Goal: Task Accomplishment & Management: Manage account settings

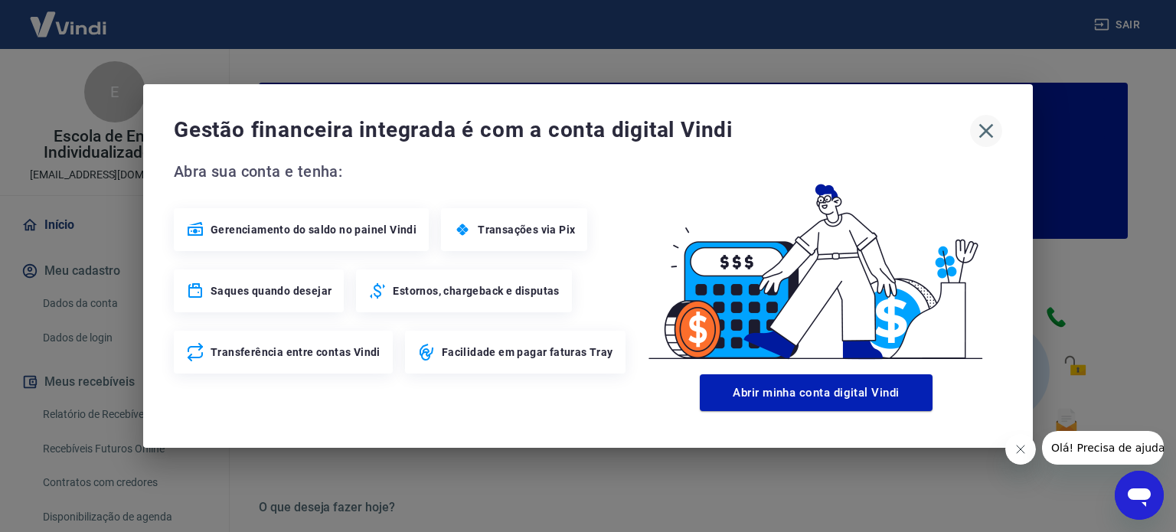
click at [989, 128] on icon "button" at bounding box center [986, 131] width 15 height 15
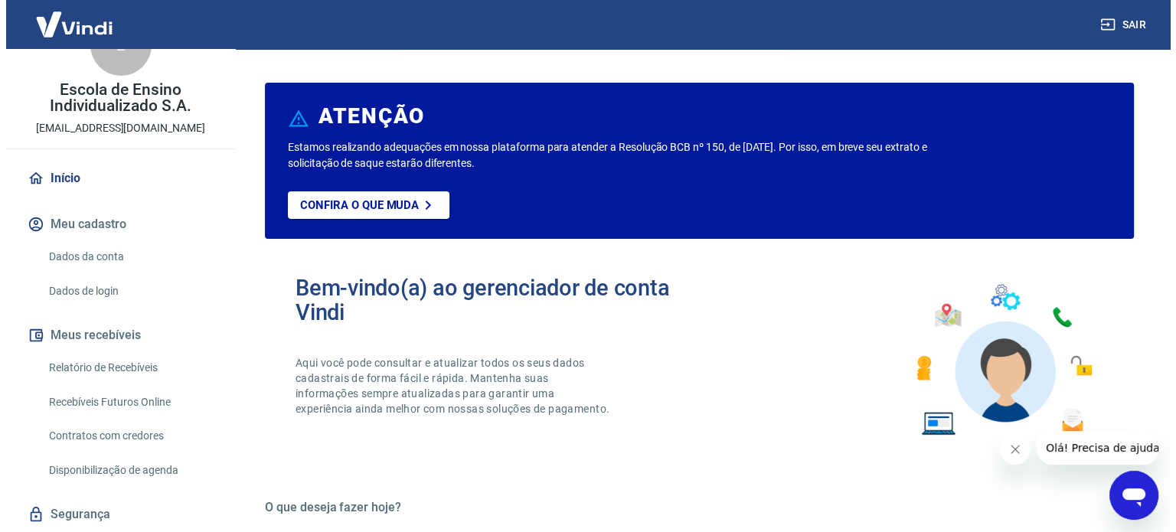
scroll to position [92, 0]
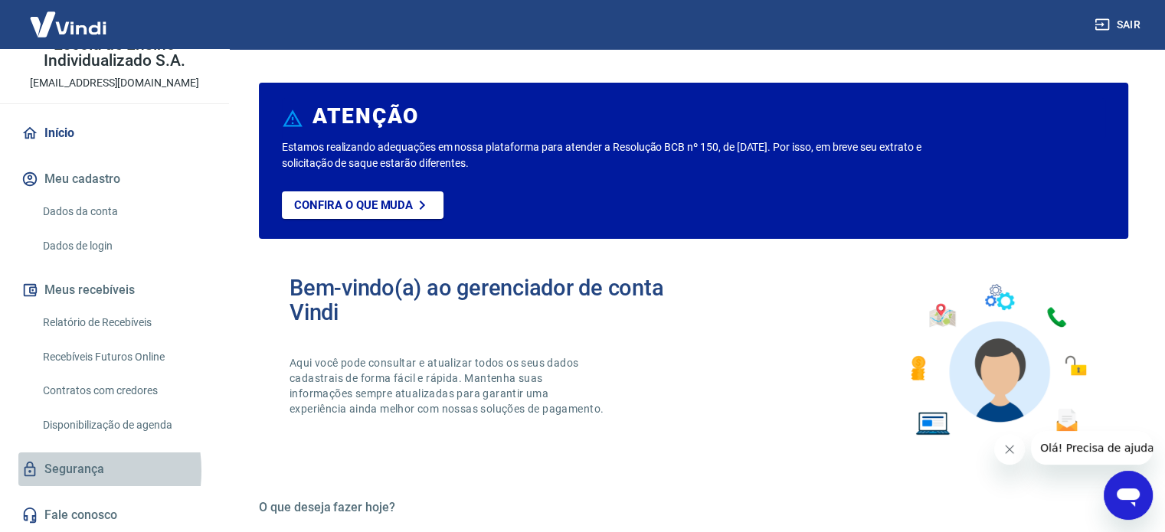
click at [57, 471] on link "Segurança" at bounding box center [114, 470] width 192 height 34
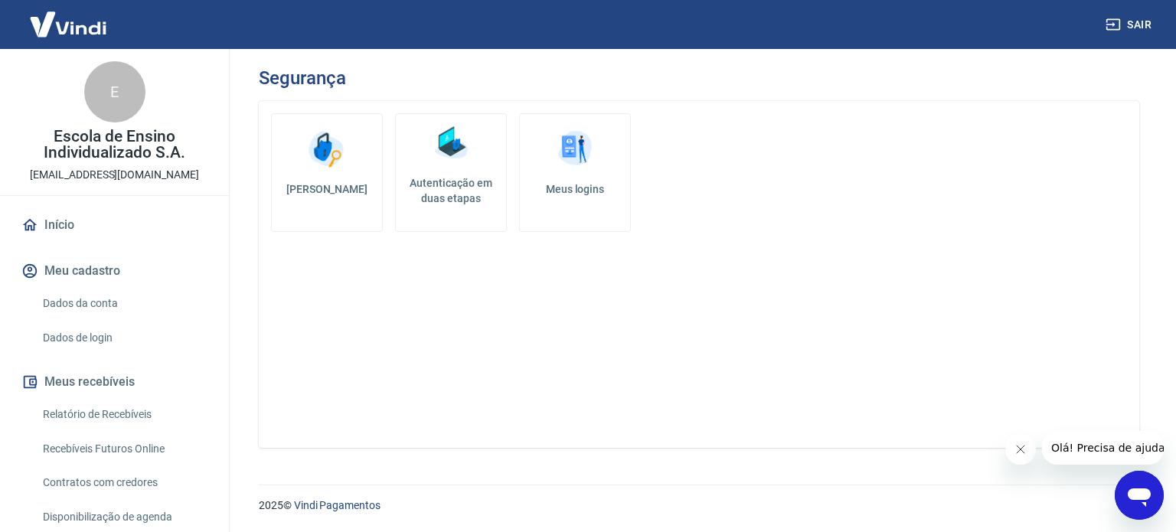
drag, startPoint x: 51, startPoint y: 254, endPoint x: 49, endPoint y: 270, distance: 16.2
click at [50, 273] on div "Início Meu cadastro Dados da conta Dados de login Meus recebíveis Relatório de …" at bounding box center [114, 416] width 229 height 416
click at [52, 222] on link "Início" at bounding box center [114, 225] width 192 height 34
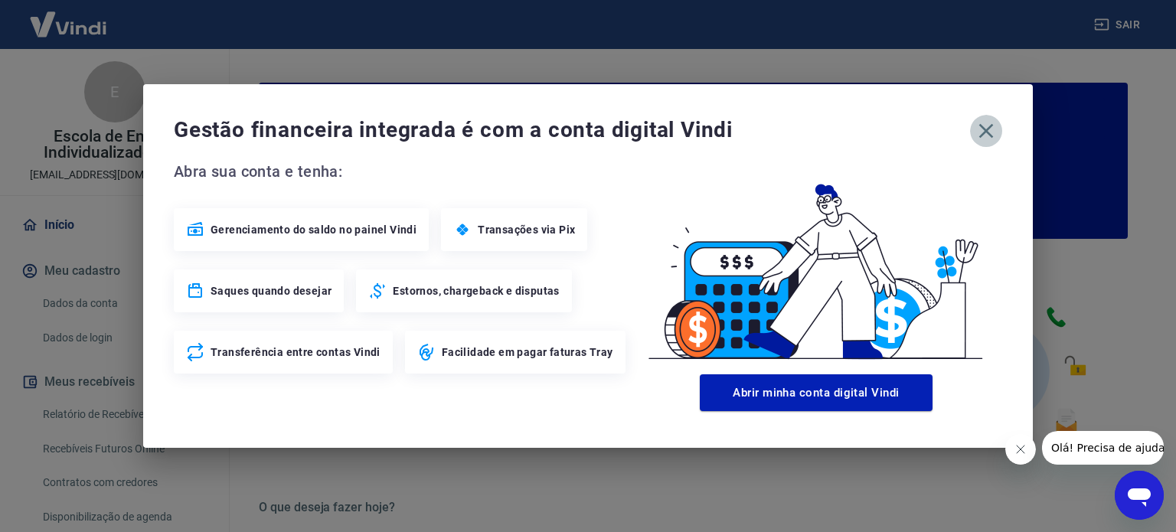
click at [987, 134] on icon "button" at bounding box center [986, 131] width 25 height 25
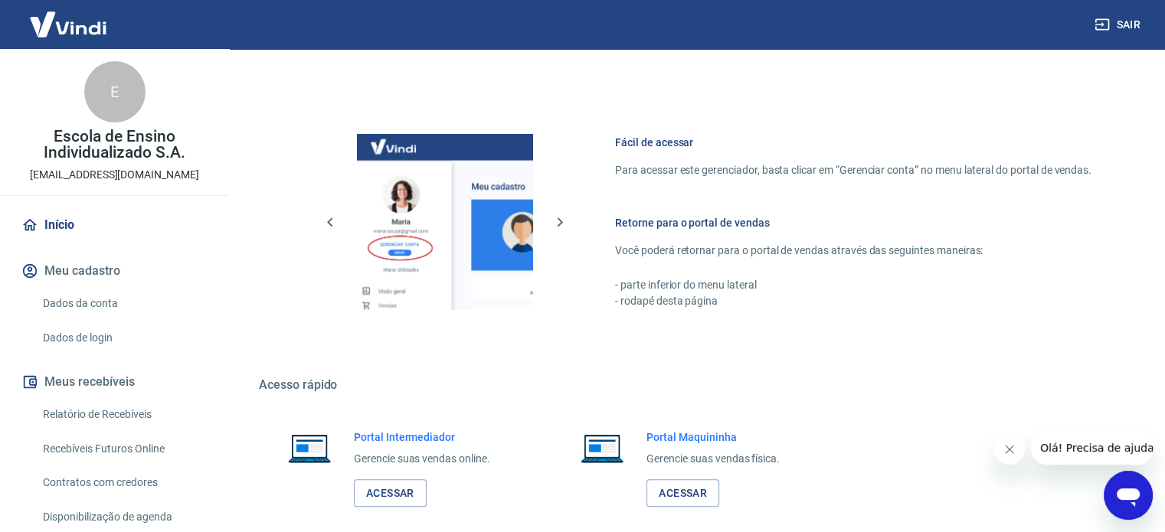
scroll to position [835, 0]
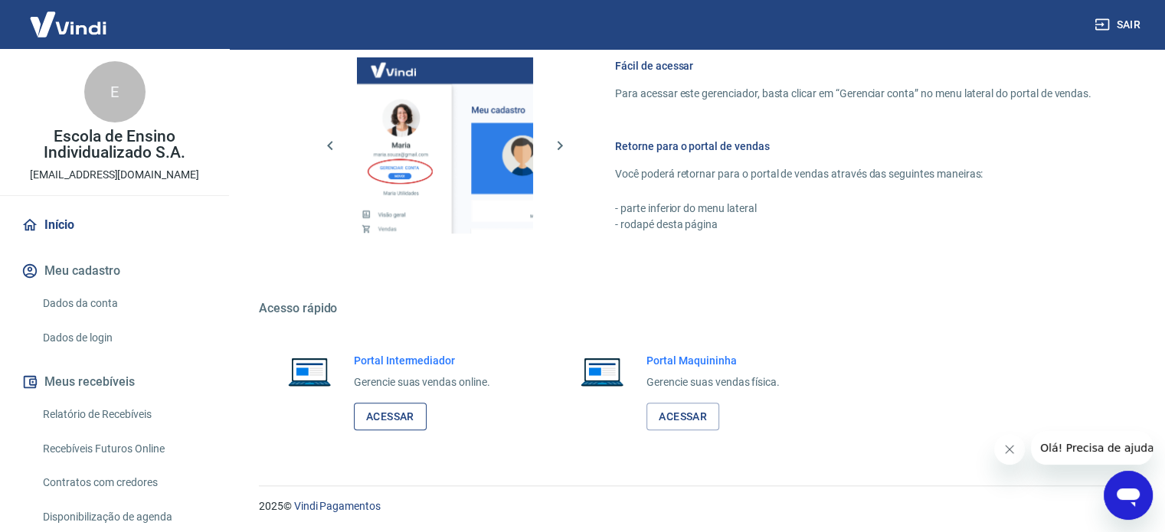
click at [400, 411] on link "Acessar" at bounding box center [390, 417] width 73 height 28
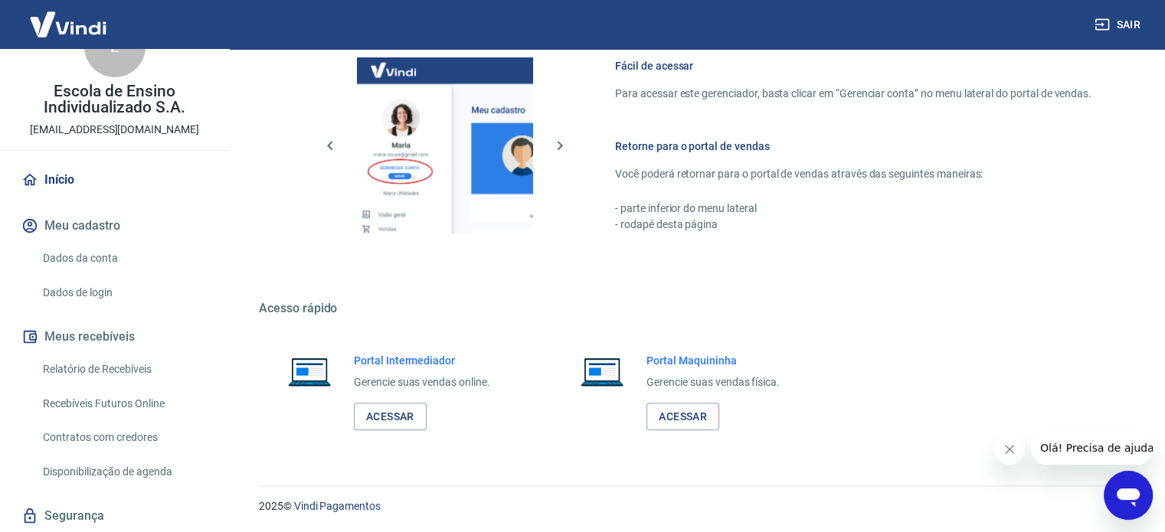
scroll to position [92, 0]
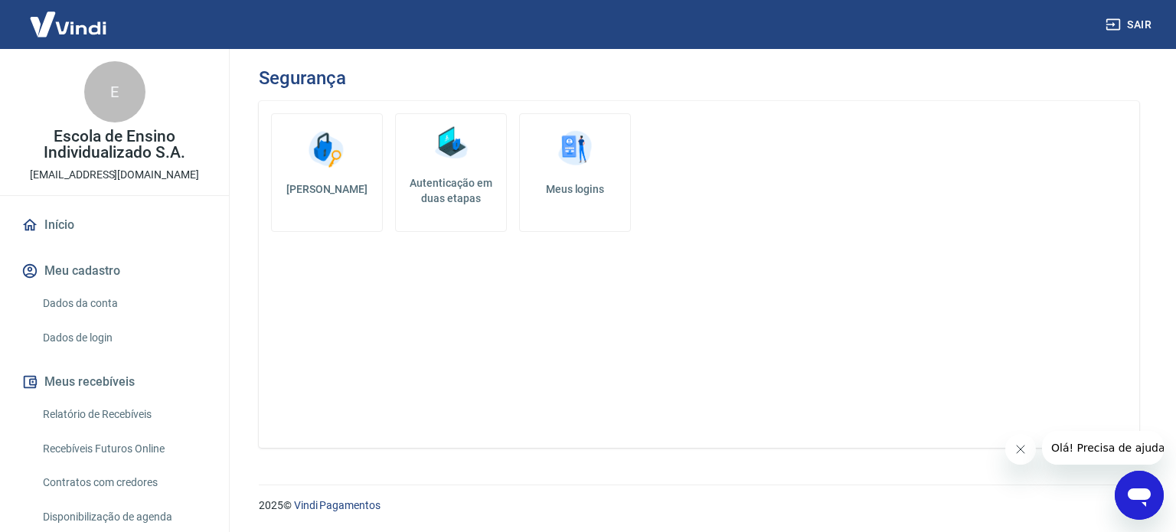
click at [564, 183] on h5 "Meus logins" at bounding box center [575, 188] width 86 height 15
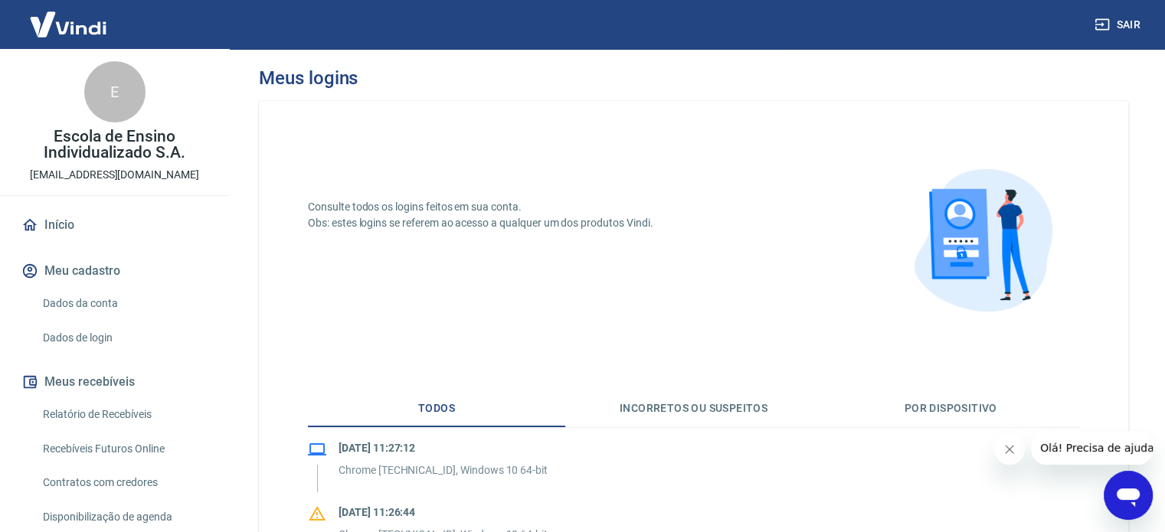
scroll to position [77, 0]
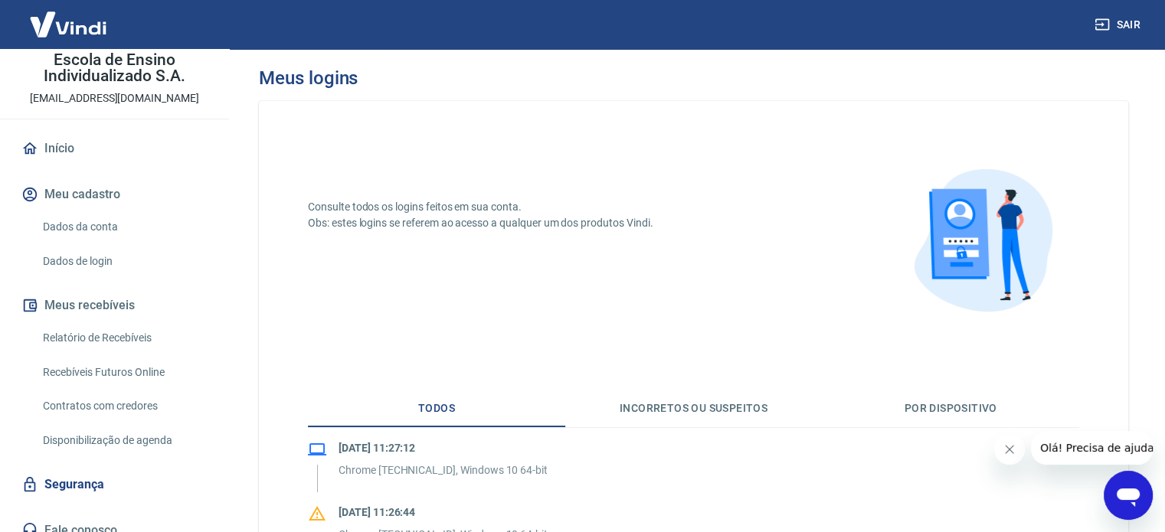
click at [125, 213] on link "Dados da conta" at bounding box center [124, 226] width 174 height 31
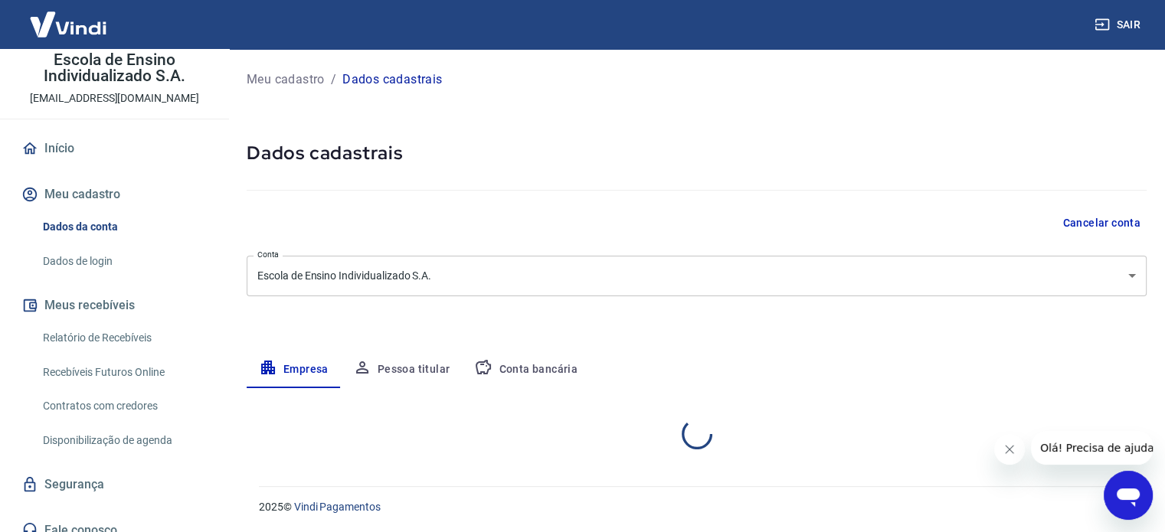
select select "ES"
select select "business"
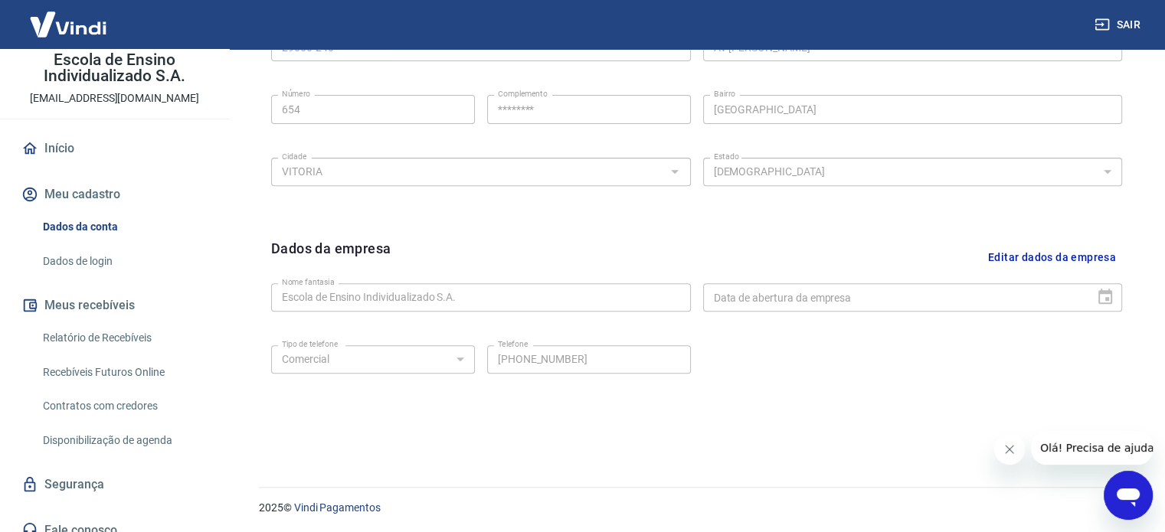
scroll to position [571, 0]
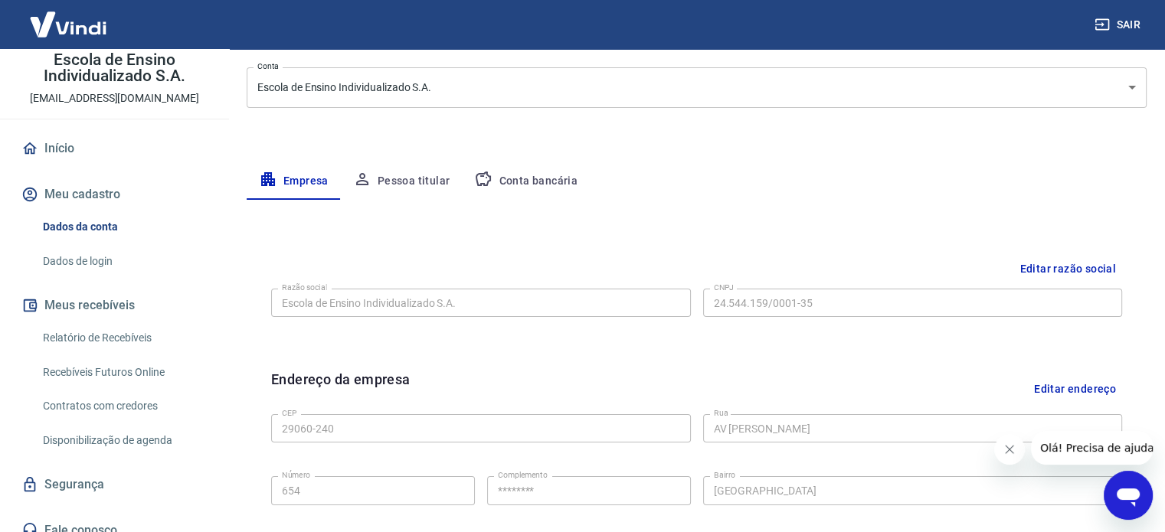
click at [438, 197] on button "Pessoa titular" at bounding box center [402, 181] width 122 height 37
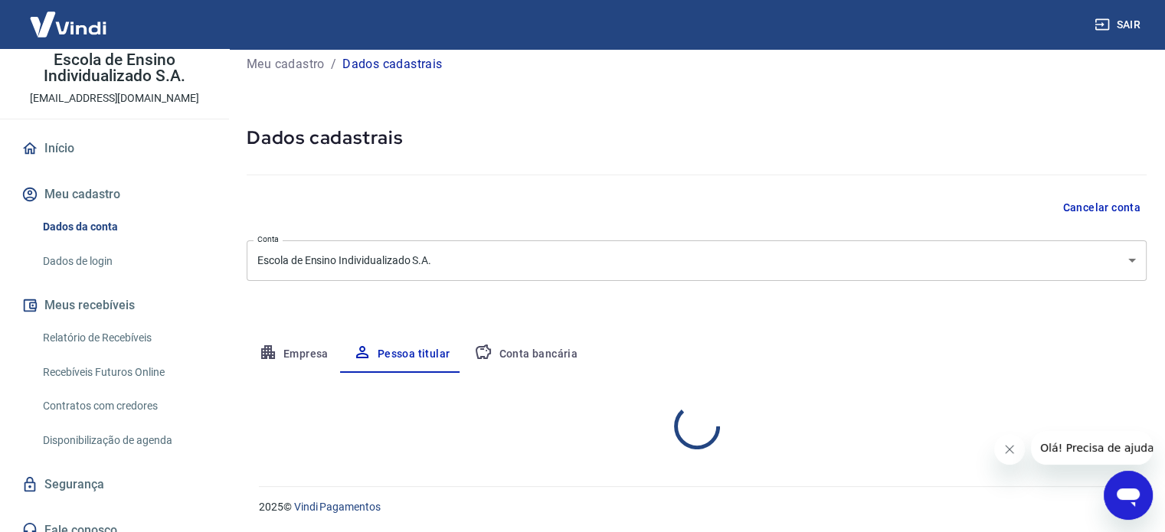
scroll to position [80, 0]
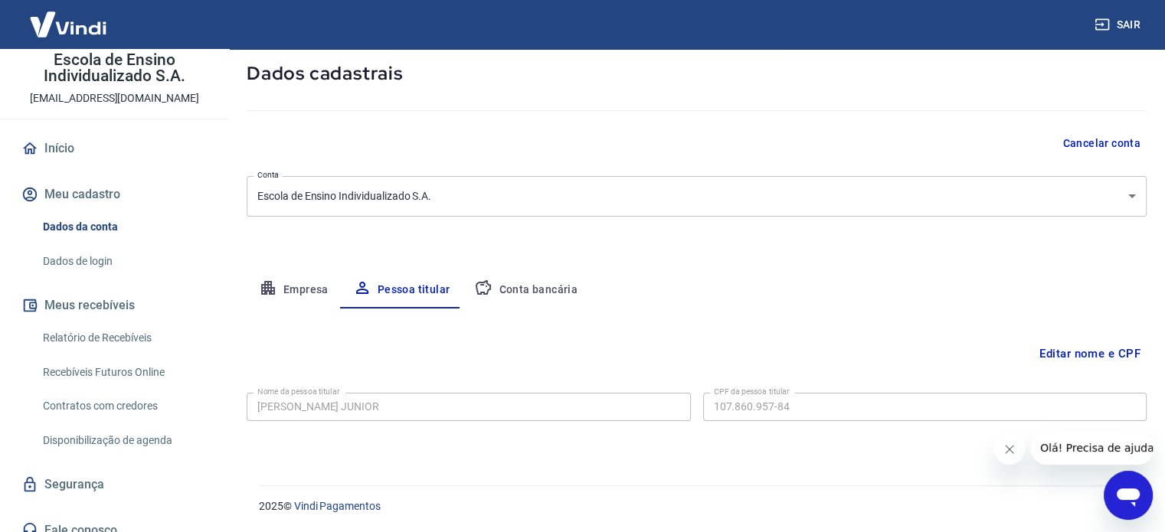
click at [539, 288] on button "Conta bancária" at bounding box center [526, 290] width 128 height 37
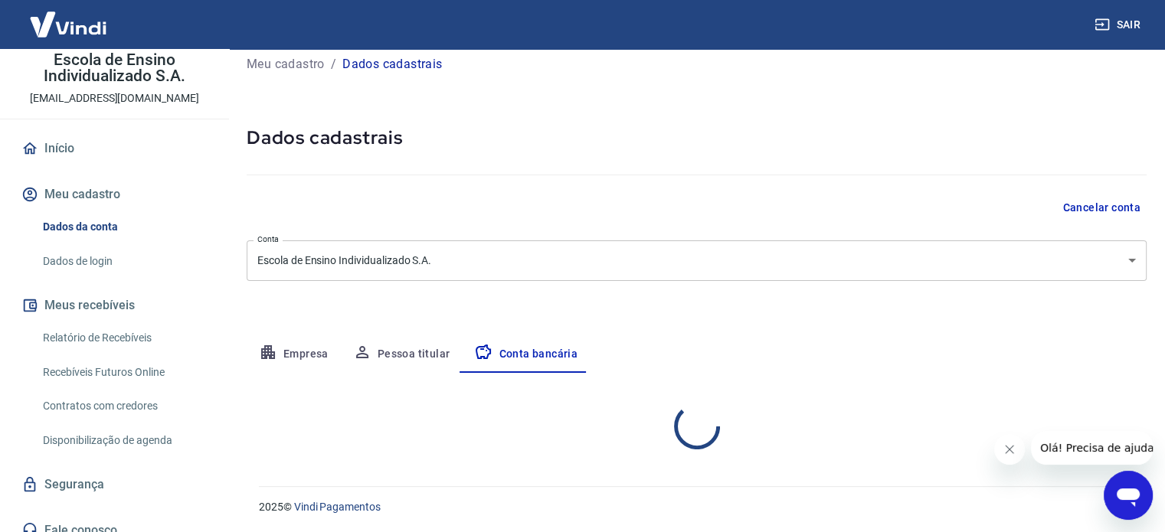
select select "1"
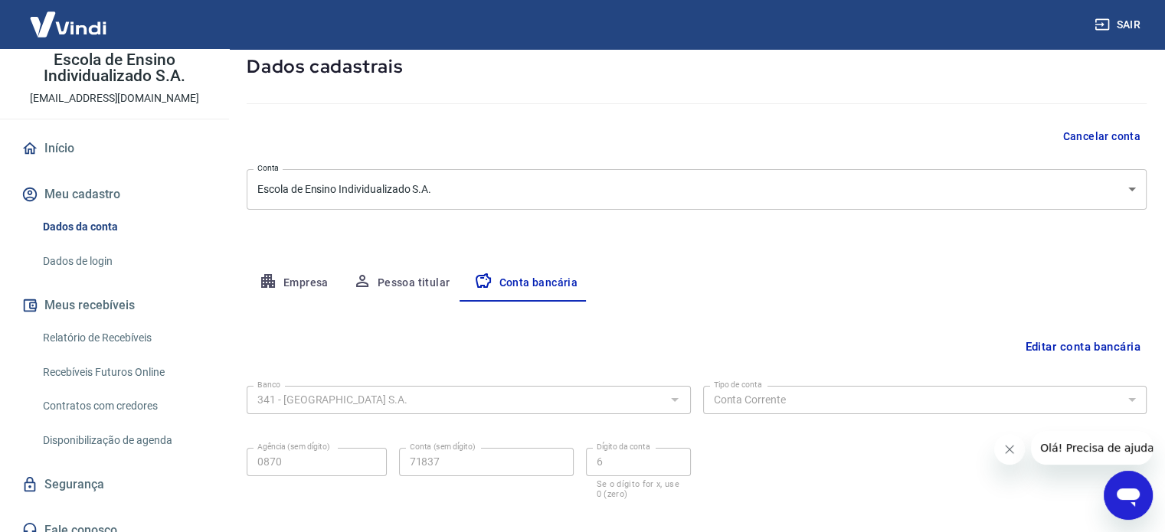
scroll to position [0, 0]
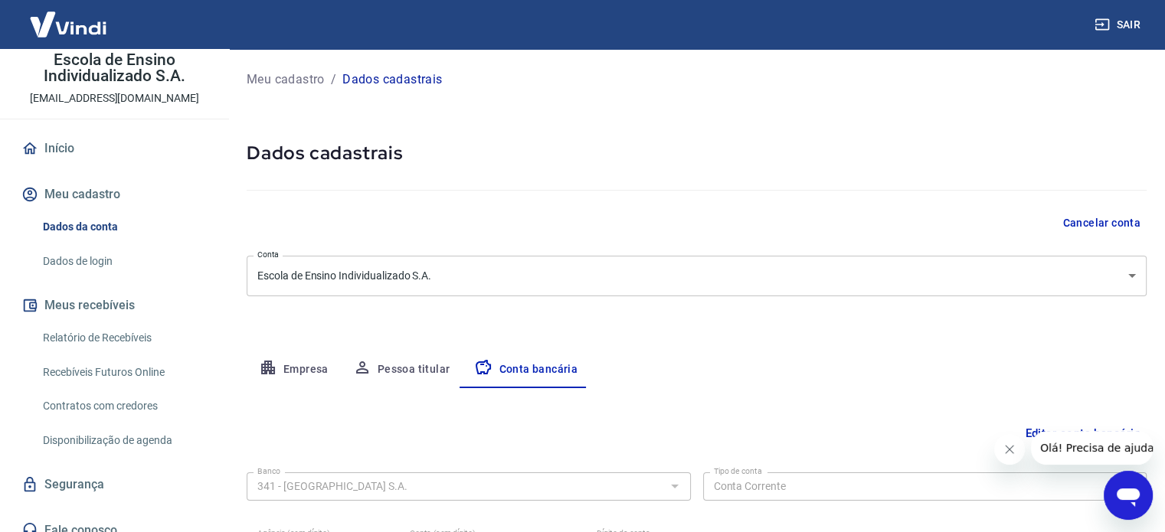
click at [633, 302] on div "Meu cadastro / Dados cadastrais Dados cadastrais Cancelar conta Conta Escola de…" at bounding box center [696, 340] width 937 height 583
click at [639, 278] on body "Sair E Escola de Ensino Individualizado S.A. financeiro@gamaensino.com Início M…" at bounding box center [582, 266] width 1165 height 532
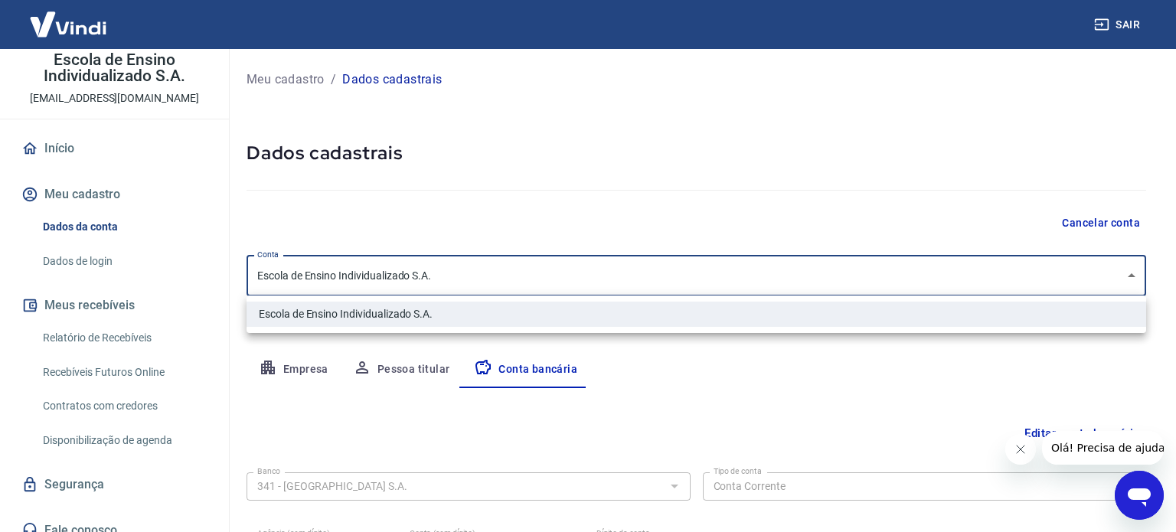
click at [592, 214] on div at bounding box center [588, 266] width 1176 height 532
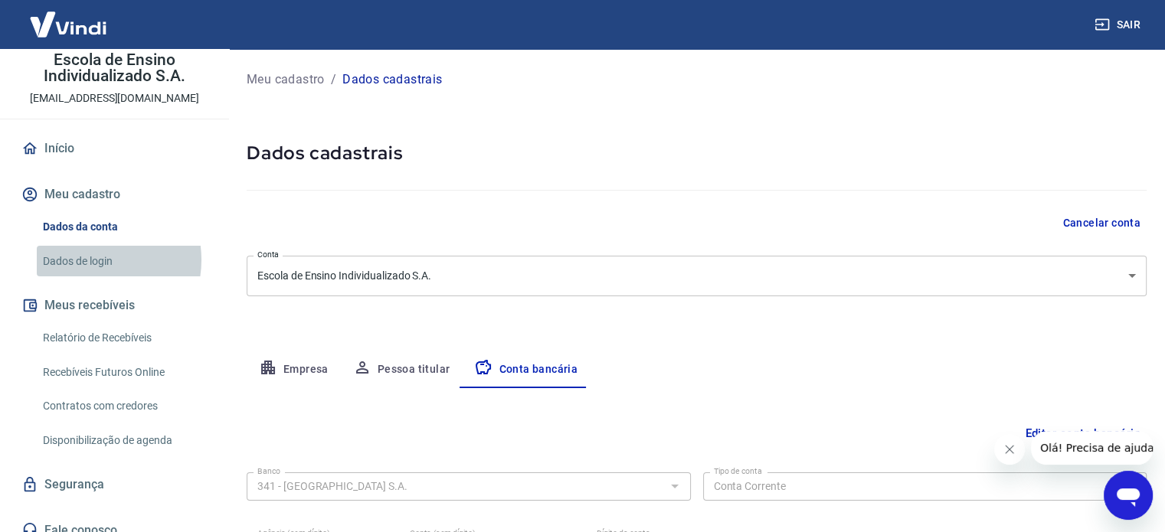
click at [89, 260] on link "Dados de login" at bounding box center [124, 261] width 174 height 31
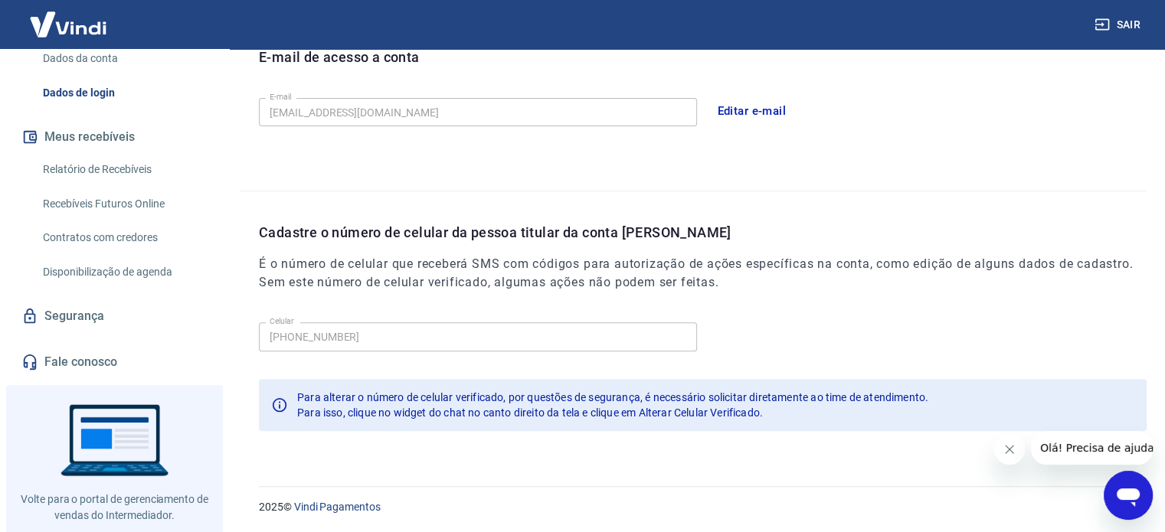
scroll to position [276, 0]
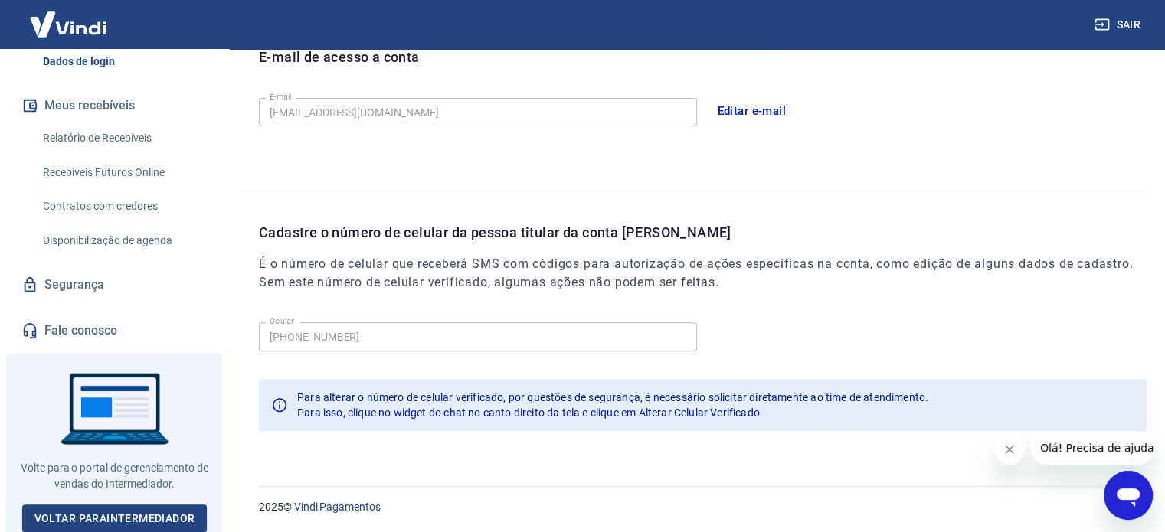
click at [85, 286] on link "Segurança" at bounding box center [114, 285] width 192 height 34
